Goal: Transaction & Acquisition: Download file/media

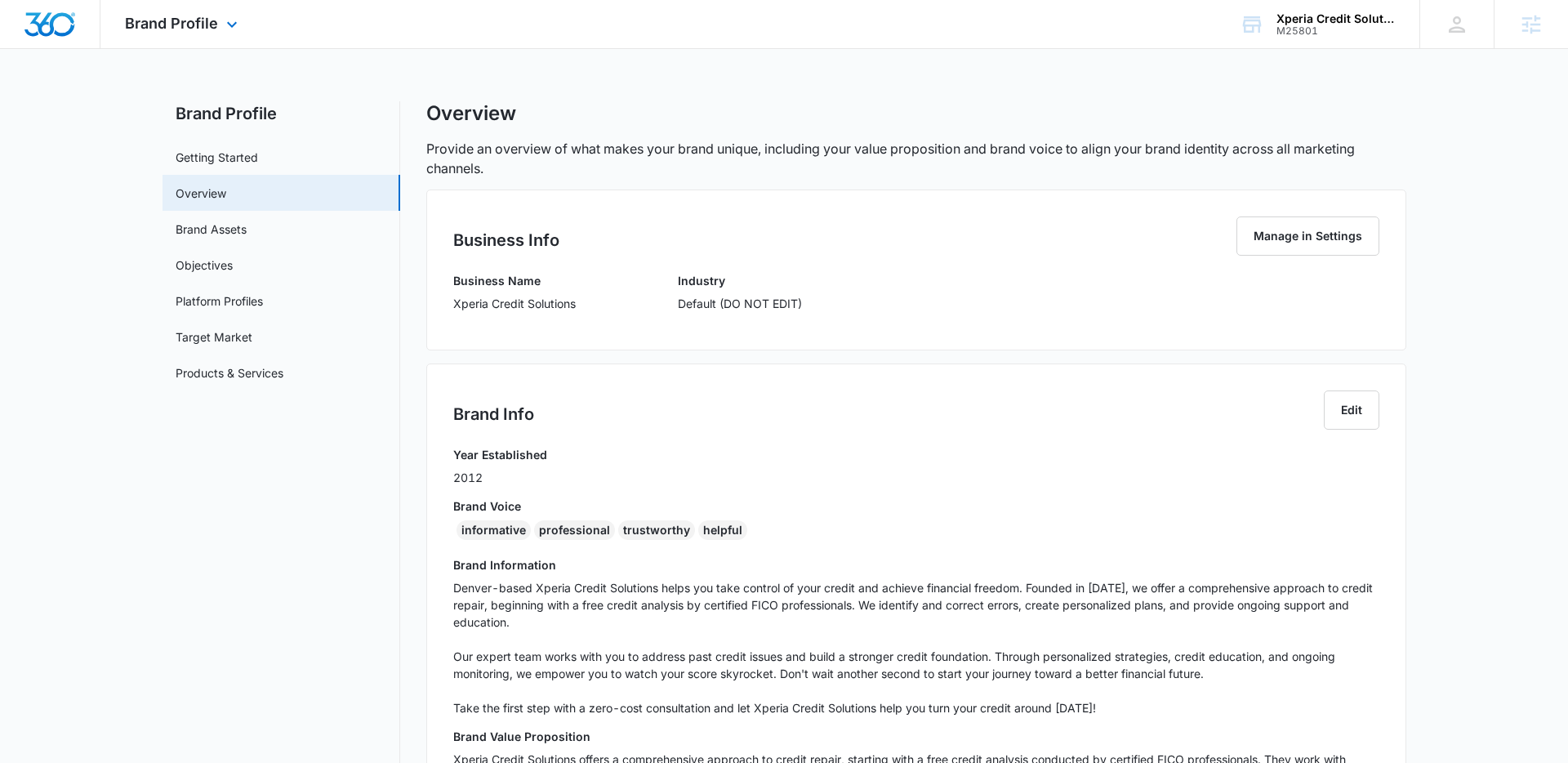
click at [199, 36] on div "Brand Profile Apps Reputation Websites Forms CRM Email Social Shop Content Ads …" at bounding box center [182, 24] width 166 height 49
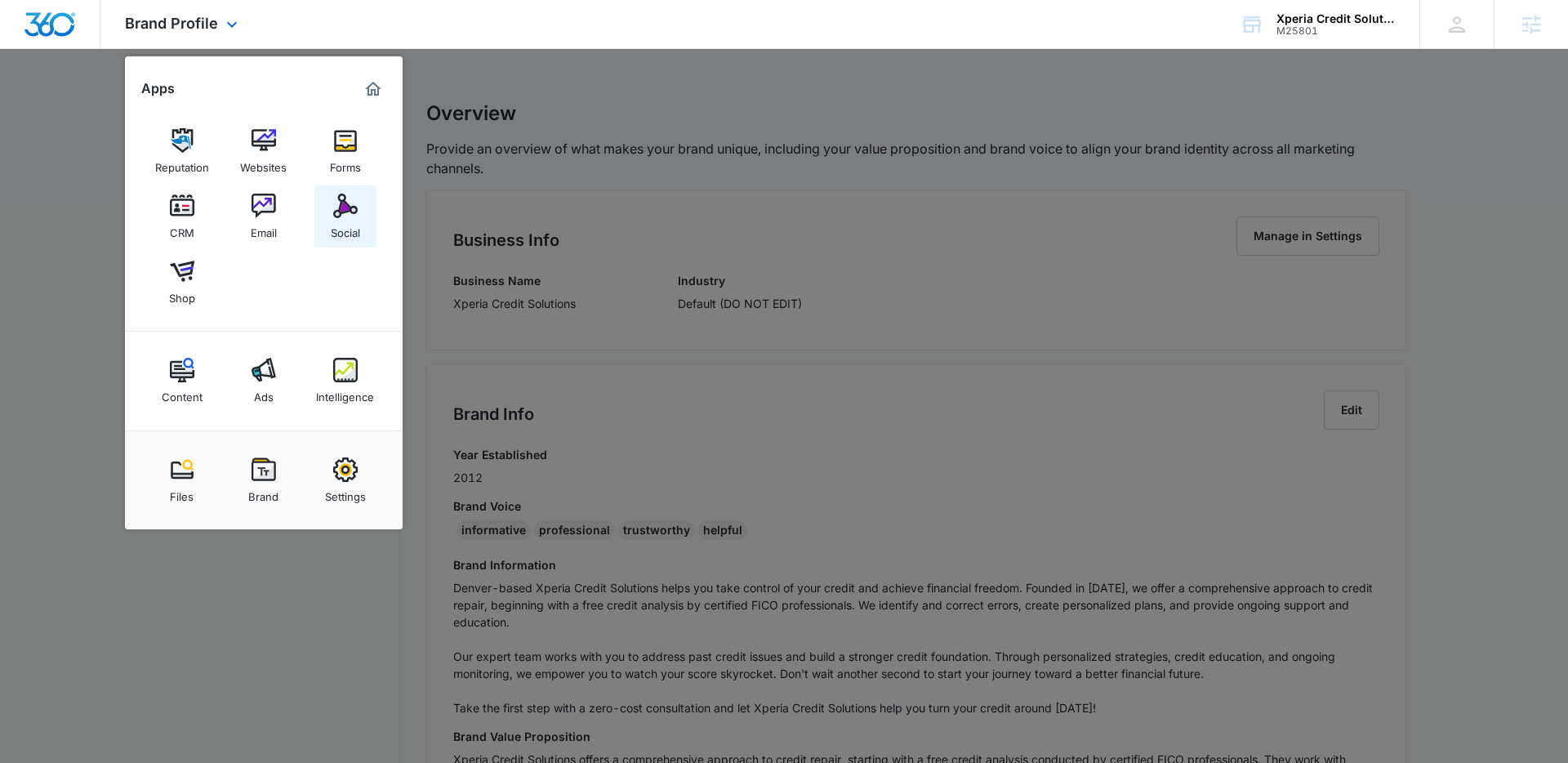
click at [347, 225] on div "Social" at bounding box center [346, 228] width 30 height 21
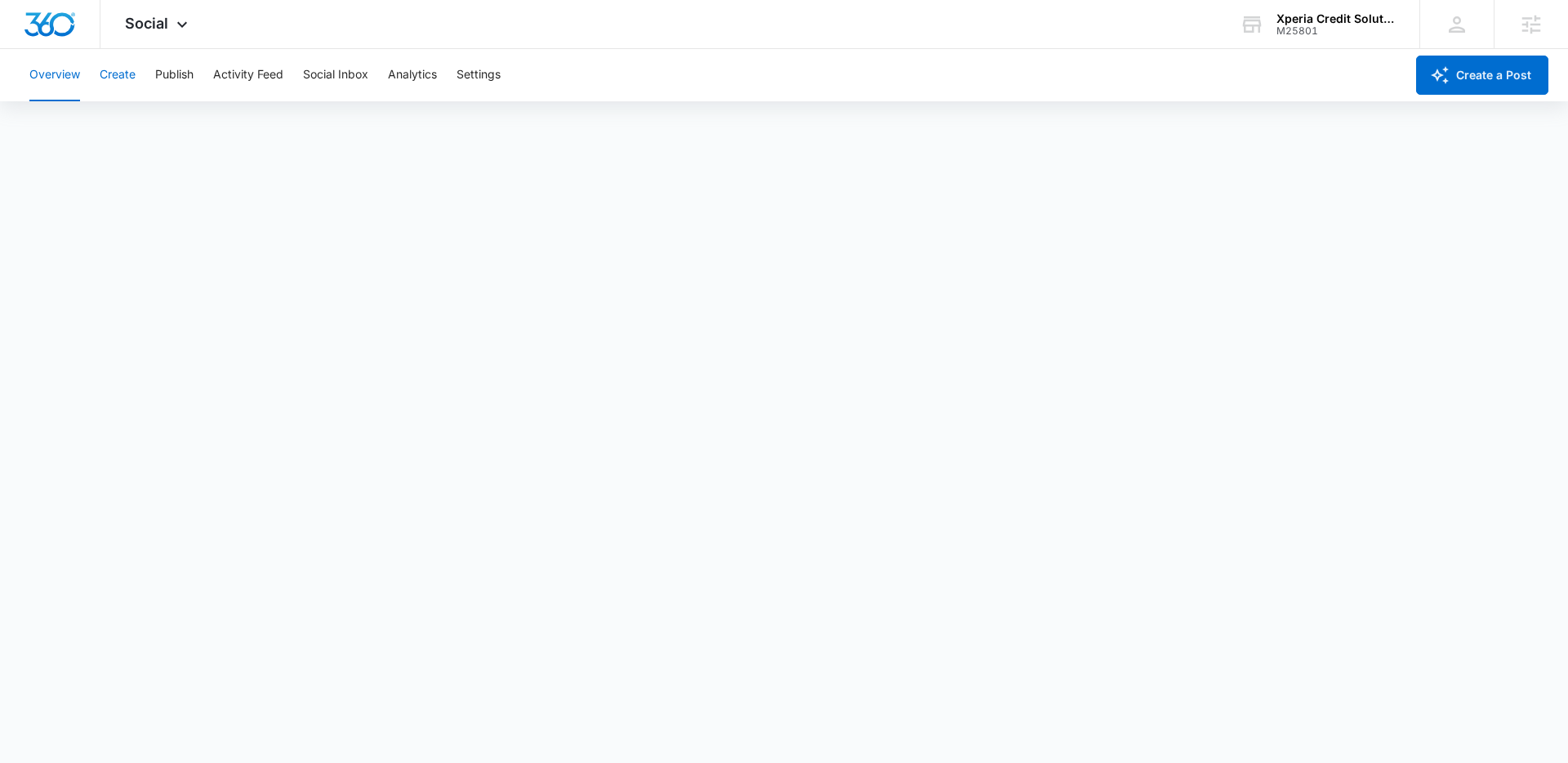
click at [122, 81] on button "Create" at bounding box center [117, 74] width 36 height 53
click at [155, 120] on button "Approvals" at bounding box center [159, 125] width 55 height 46
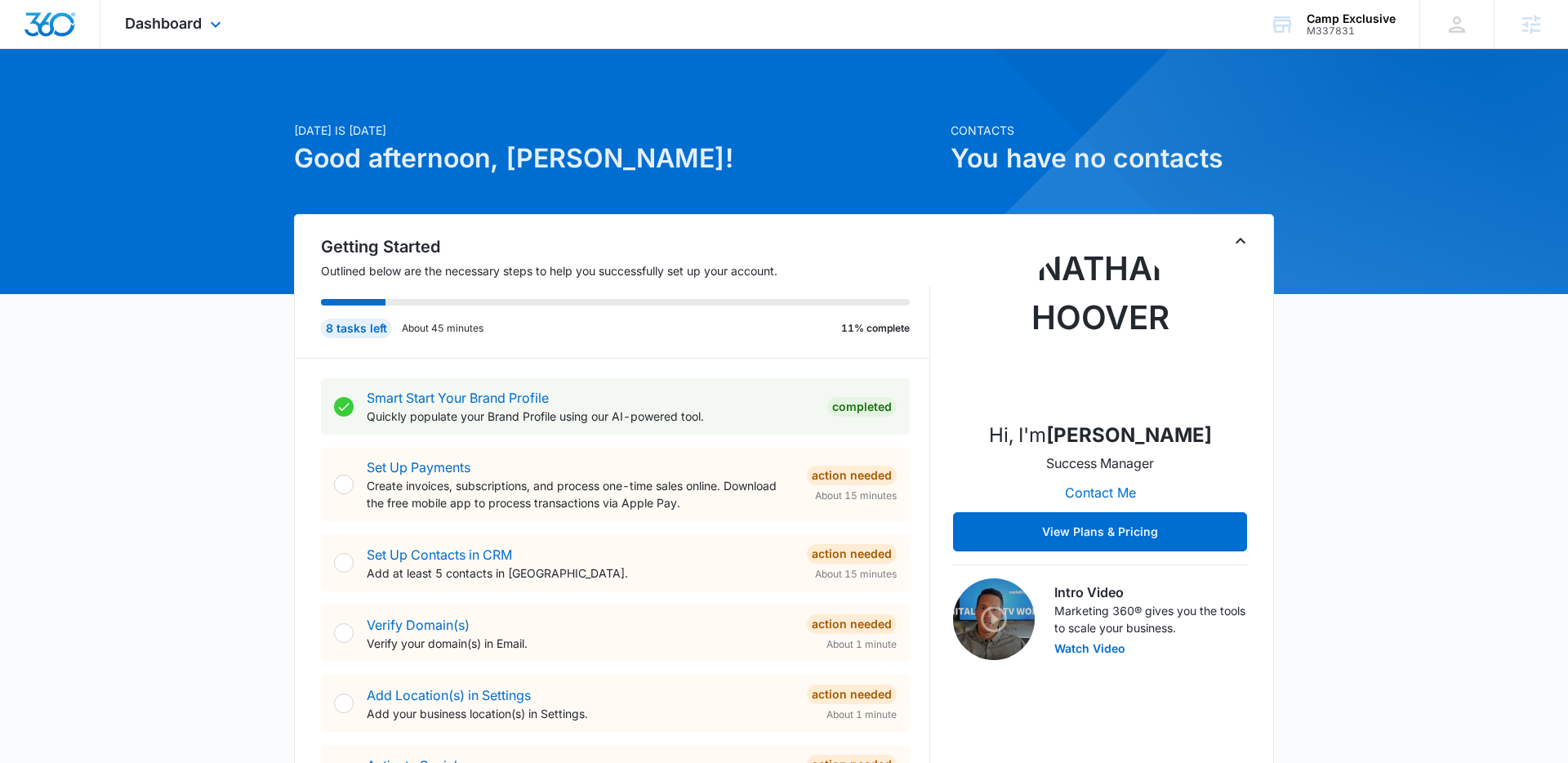
click at [201, 20] on div "Dashboard Apps Reputation Forms CRM Email Social Content Ads Intelligence Files…" at bounding box center [175, 24] width 150 height 49
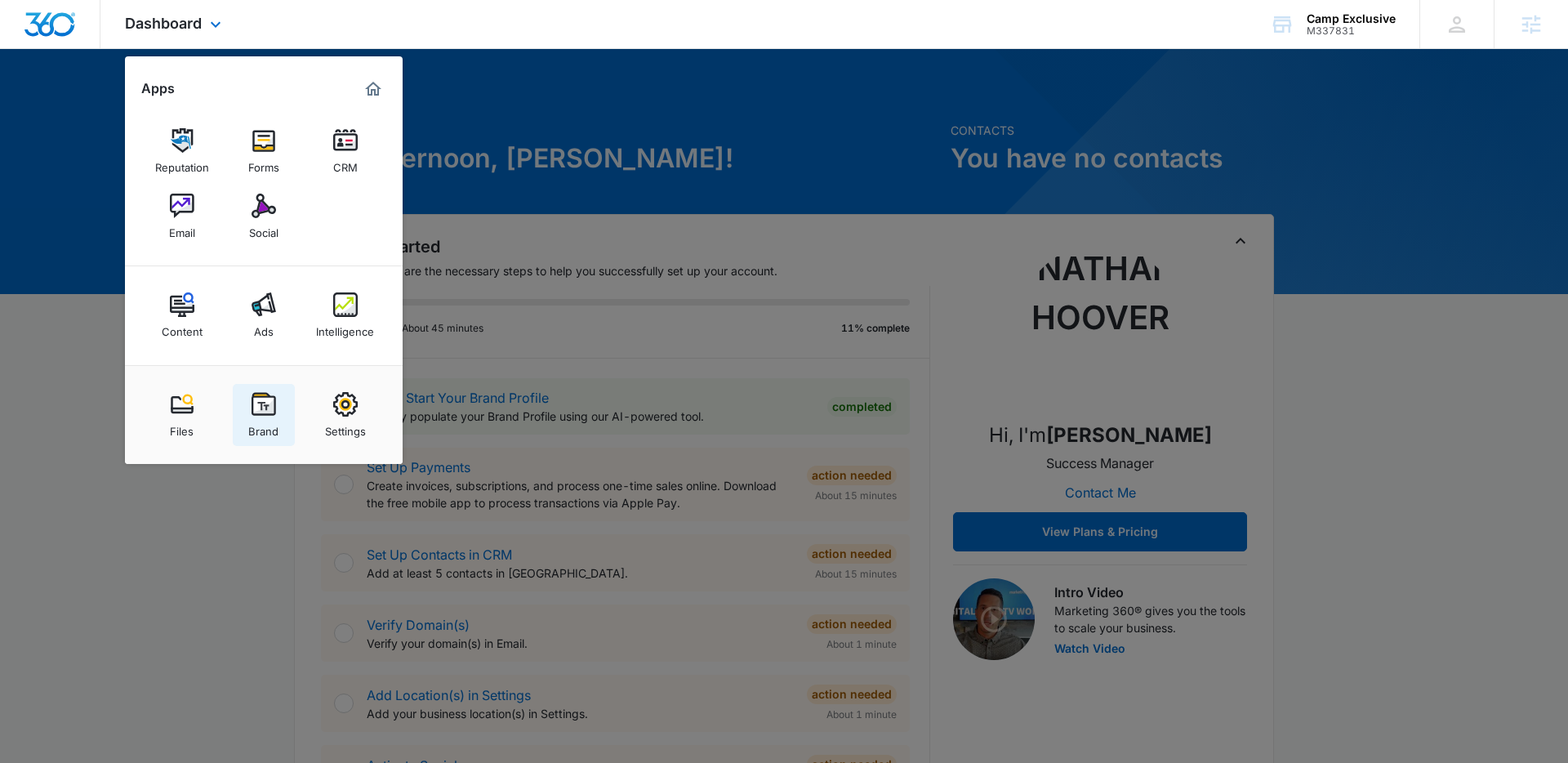
click at [259, 406] on img at bounding box center [264, 404] width 25 height 25
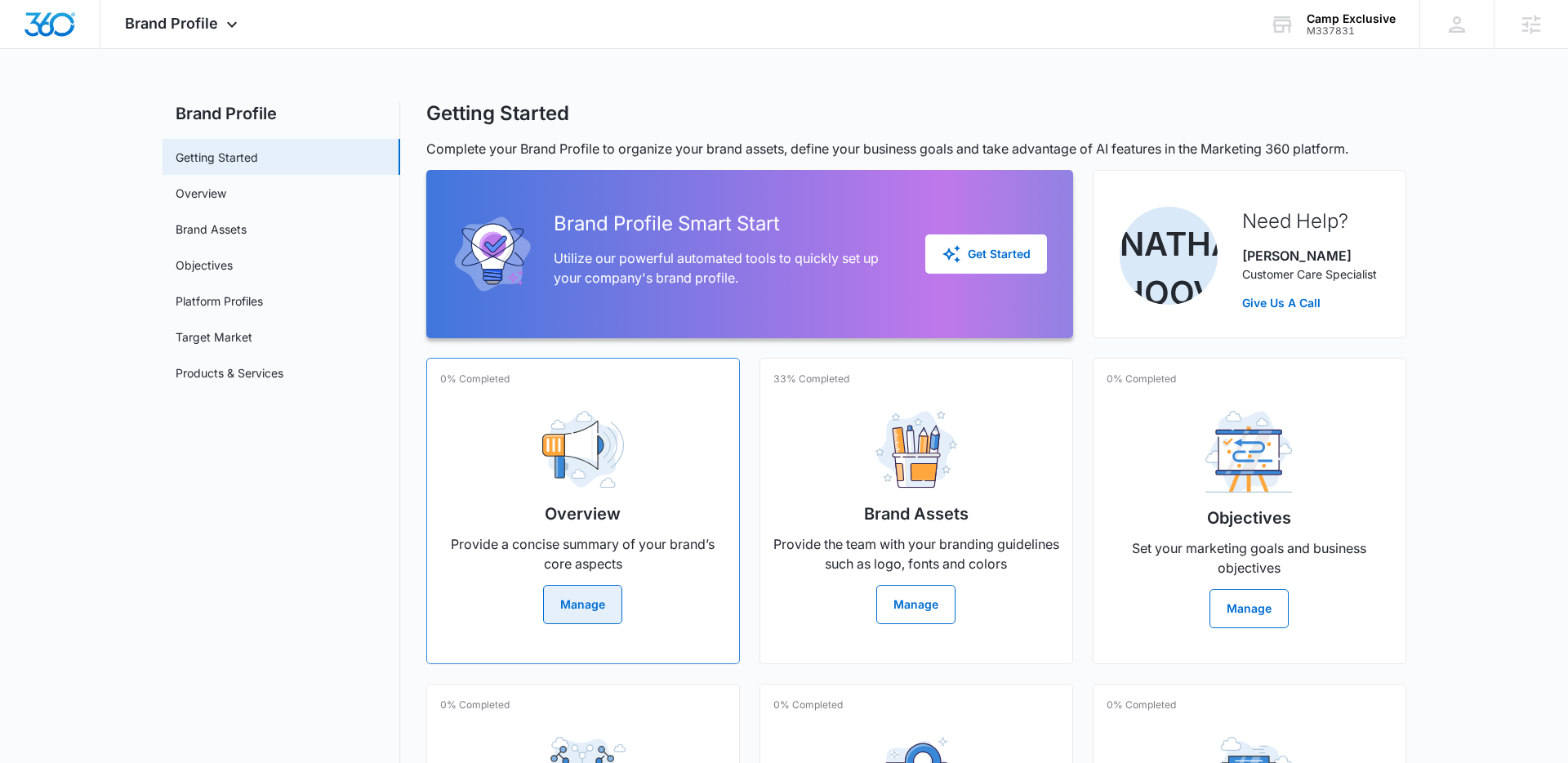
click at [505, 479] on div "Overview Provide a concise summary of your brand’s core aspects Manage" at bounding box center [583, 511] width 286 height 226
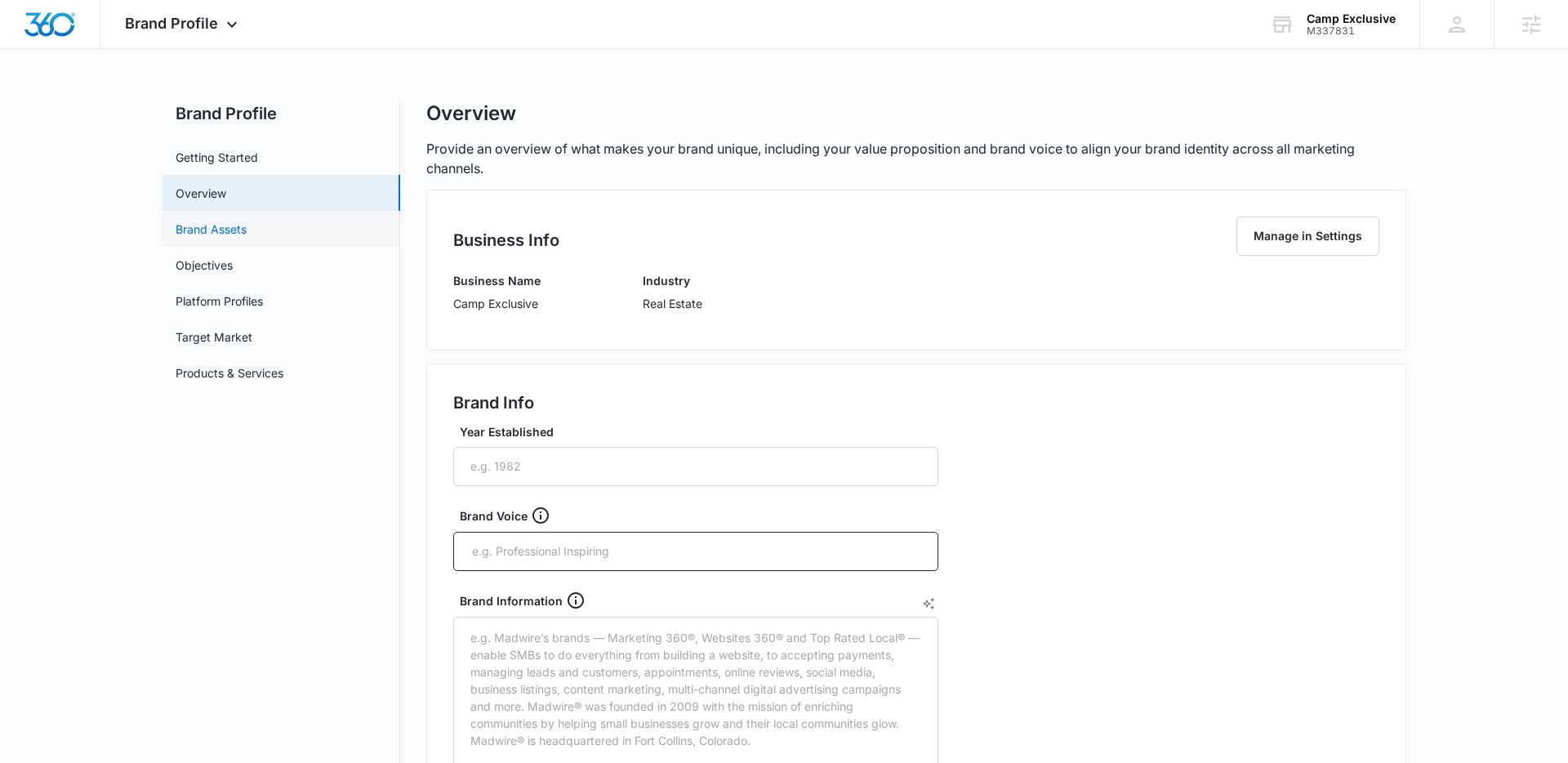
click at [220, 221] on link "Brand Assets" at bounding box center [211, 228] width 71 height 17
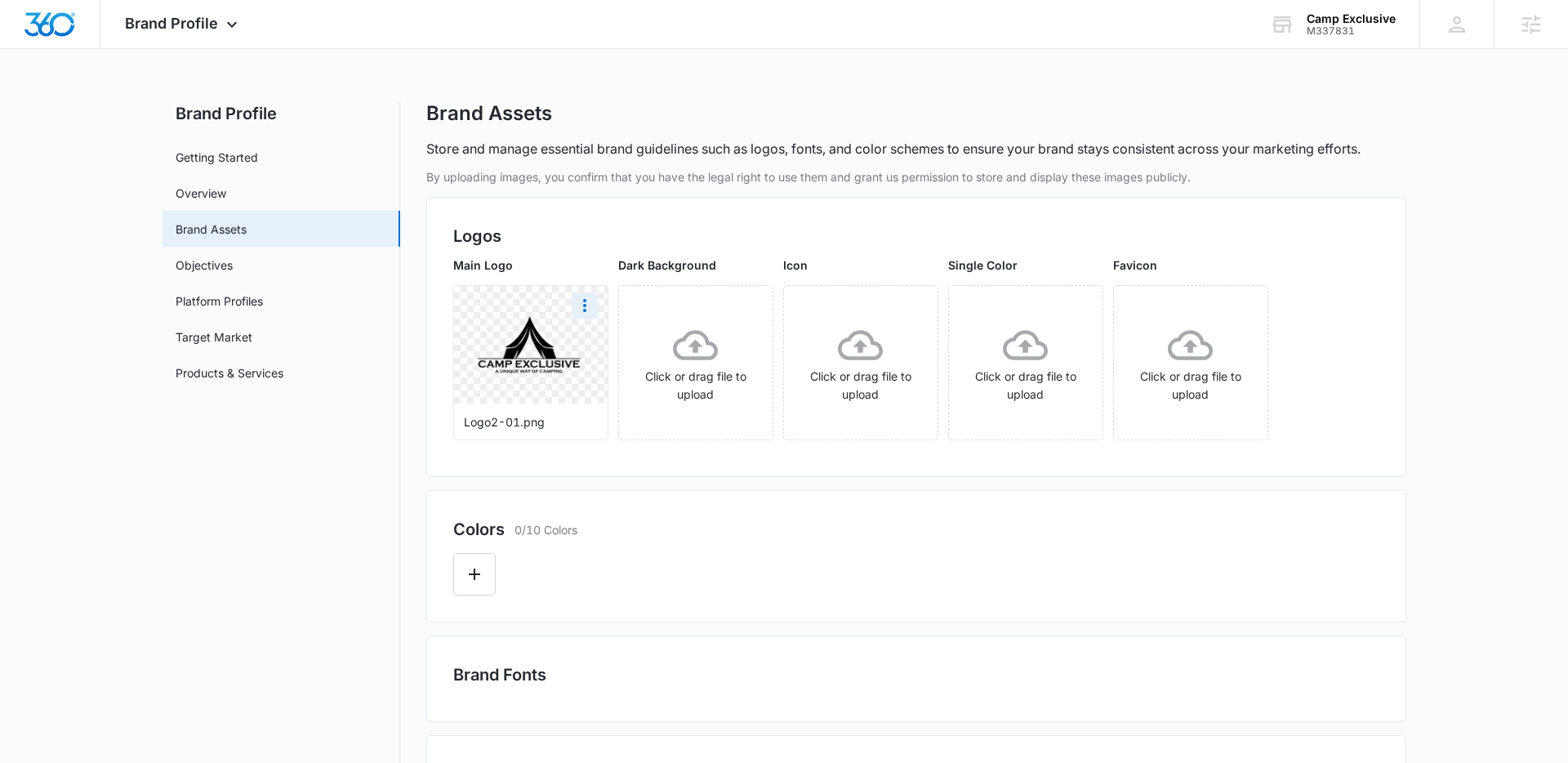
click at [512, 360] on img at bounding box center [531, 345] width 115 height 115
click at [544, 345] on img at bounding box center [531, 345] width 115 height 115
click at [581, 314] on icon "More" at bounding box center [585, 306] width 20 height 20
click at [595, 347] on div "Download" at bounding box center [619, 351] width 54 height 12
